Goal: Browse casually

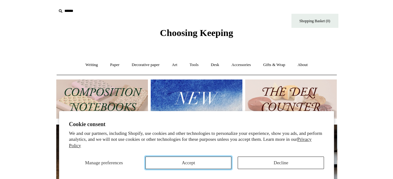
click at [186, 165] on button "Accept" at bounding box center [188, 162] width 86 height 13
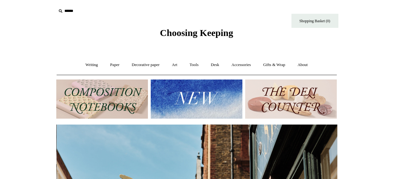
scroll to position [0, 281]
click at [273, 64] on link "Gifts & Wrap +" at bounding box center [273, 65] width 33 height 17
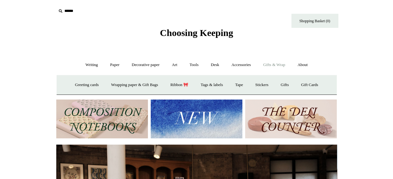
scroll to position [0, 0]
click at [123, 84] on link "Wrapping paper & Gift Bags" at bounding box center [134, 85] width 58 height 17
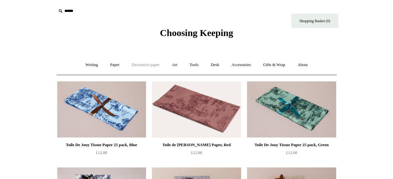
click at [140, 65] on link "Decorative paper +" at bounding box center [145, 65] width 39 height 17
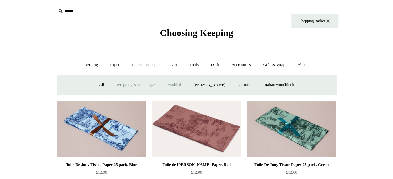
click at [170, 82] on link "Marbled" at bounding box center [174, 85] width 25 height 17
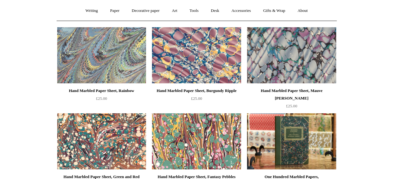
scroll to position [31, 0]
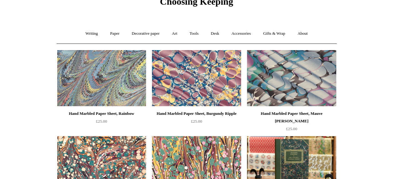
click at [288, 80] on img at bounding box center [291, 78] width 89 height 56
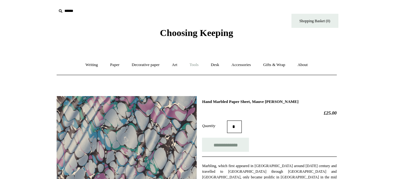
click at [196, 63] on link "Tools +" at bounding box center [194, 65] width 20 height 17
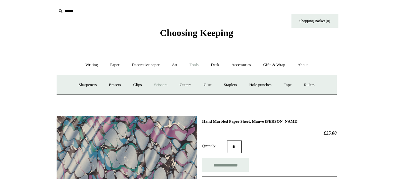
click at [160, 85] on link "Scissors" at bounding box center [161, 85] width 25 height 17
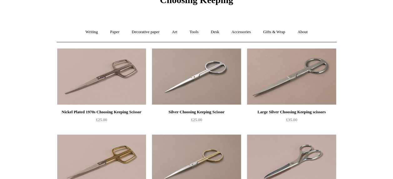
scroll to position [31, 0]
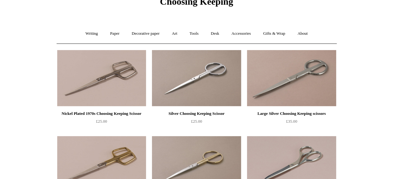
click at [192, 78] on img at bounding box center [196, 78] width 89 height 56
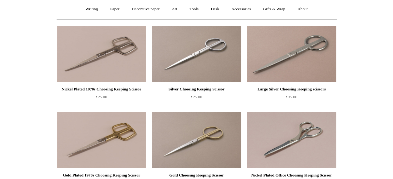
scroll to position [94, 0]
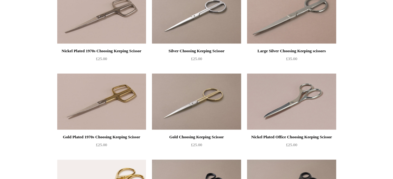
click at [199, 99] on img at bounding box center [196, 102] width 89 height 56
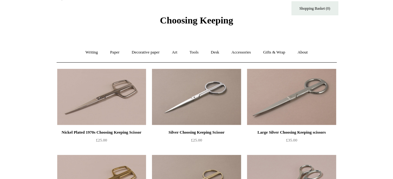
scroll to position [0, 0]
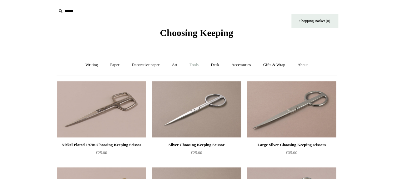
click at [195, 64] on link "Tools +" at bounding box center [194, 65] width 20 height 17
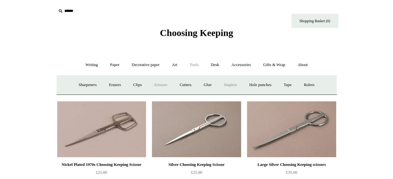
click at [229, 85] on link "Staplers +" at bounding box center [230, 85] width 24 height 17
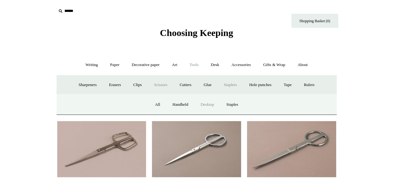
click at [206, 105] on link "Desktop" at bounding box center [207, 104] width 25 height 17
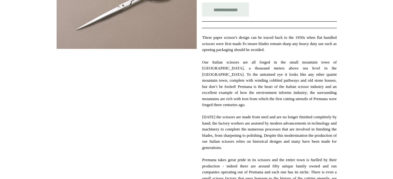
scroll to position [63, 0]
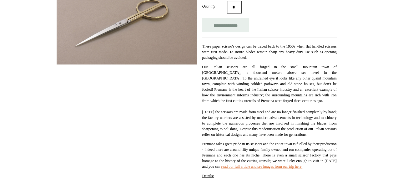
scroll to position [31, 0]
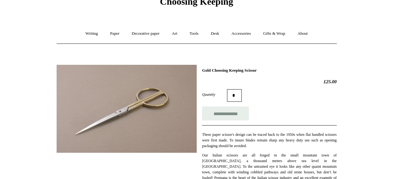
click at [123, 110] on img at bounding box center [127, 109] width 140 height 88
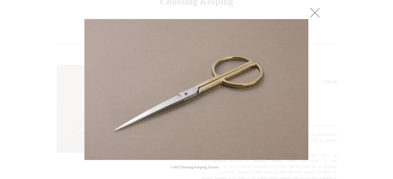
click at [313, 12] on link at bounding box center [315, 12] width 13 height 13
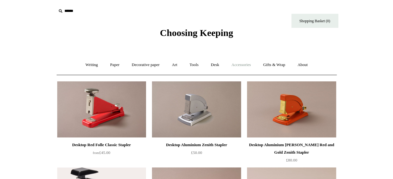
click at [243, 65] on link "Accessories +" at bounding box center [241, 65] width 31 height 17
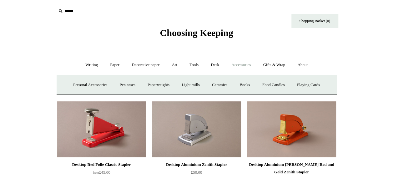
click at [72, 11] on input "text" at bounding box center [94, 11] width 77 height 12
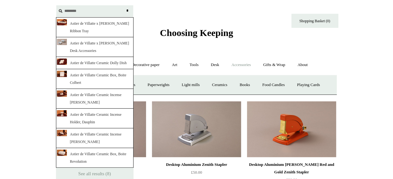
type input "********"
click at [125, 5] on input "*" at bounding box center [128, 10] width 6 height 11
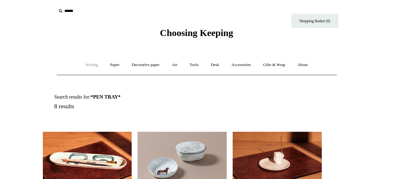
click at [89, 64] on link "Writing +" at bounding box center [92, 65] width 24 height 17
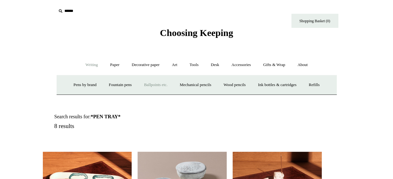
click at [150, 86] on link "Ballpoints etc. +" at bounding box center [156, 85] width 35 height 17
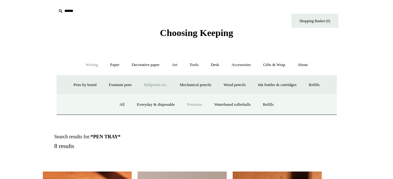
click at [198, 103] on link "Premium" at bounding box center [194, 104] width 26 height 17
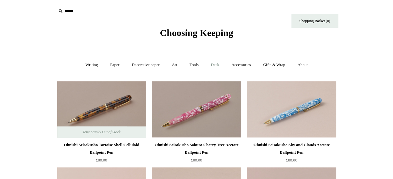
click at [213, 63] on link "Desk +" at bounding box center [215, 65] width 20 height 17
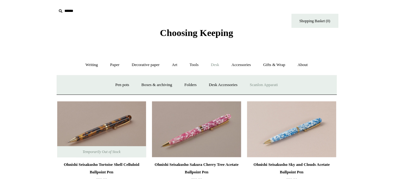
click at [263, 83] on link "Scanlon Apparati" at bounding box center [263, 85] width 39 height 17
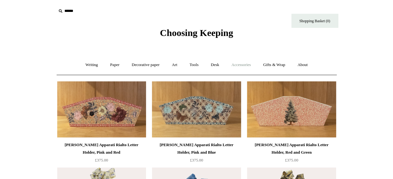
click at [243, 67] on link "Accessories +" at bounding box center [241, 65] width 31 height 17
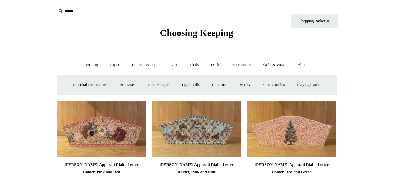
click at [154, 84] on link "Paperweights +" at bounding box center [158, 85] width 33 height 17
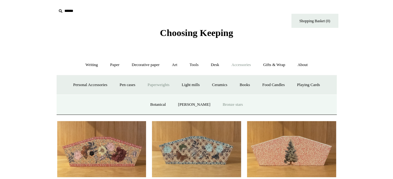
click at [225, 103] on link "Bronze stars" at bounding box center [233, 104] width 32 height 17
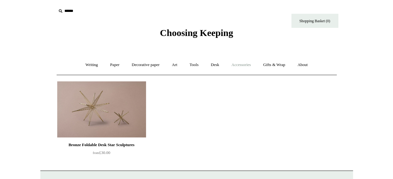
click at [241, 63] on link "Accessories +" at bounding box center [241, 65] width 31 height 17
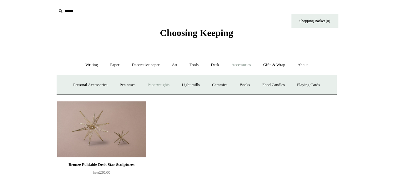
click at [155, 83] on link "Paperweights +" at bounding box center [158, 85] width 33 height 17
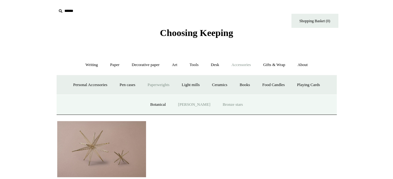
click at [190, 102] on link "[PERSON_NAME]" at bounding box center [193, 104] width 43 height 17
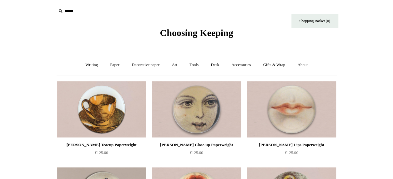
click at [187, 33] on span "Choosing Keeping" at bounding box center [196, 33] width 73 height 10
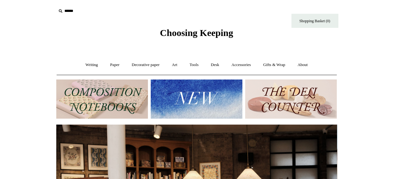
scroll to position [0, 567]
